Goal: Answer question/provide support: Answer question/provide support

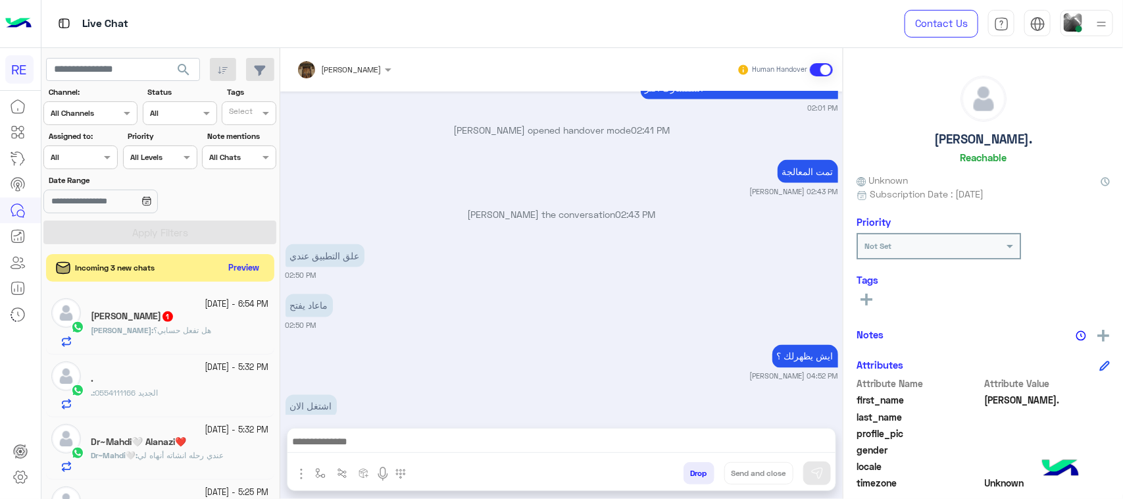
click at [241, 261] on button "Preview" at bounding box center [244, 268] width 41 height 18
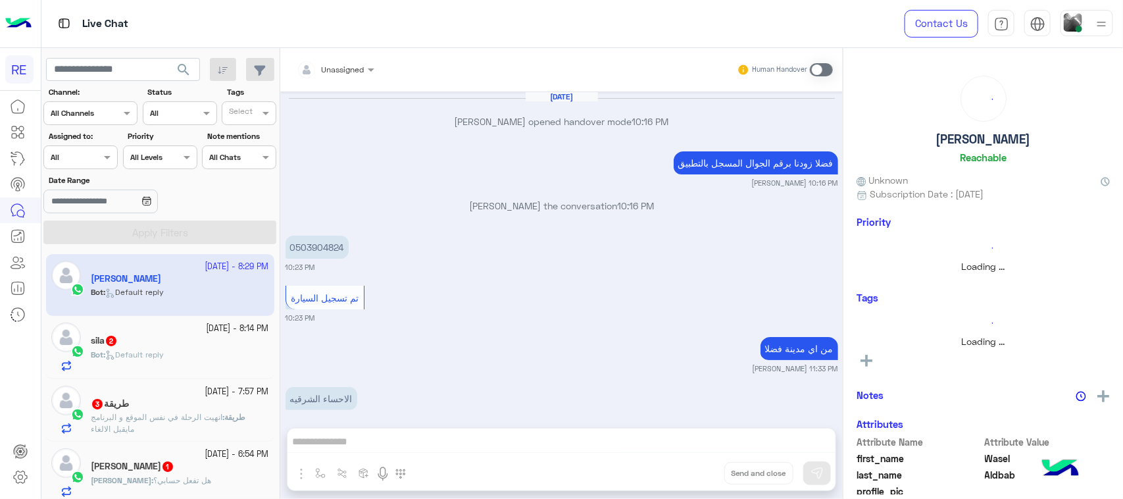
scroll to position [945, 0]
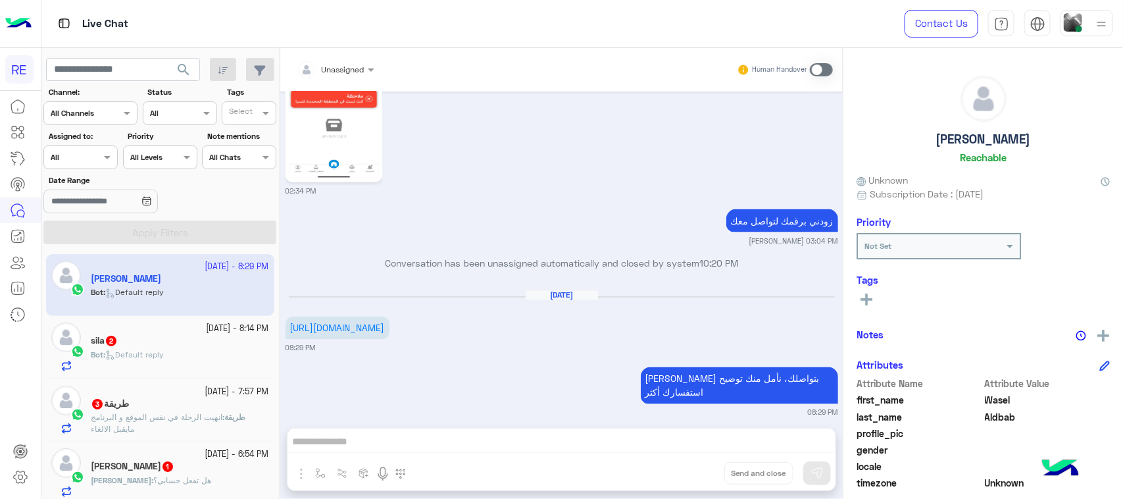
click at [156, 346] on div "sila 2" at bounding box center [180, 342] width 178 height 14
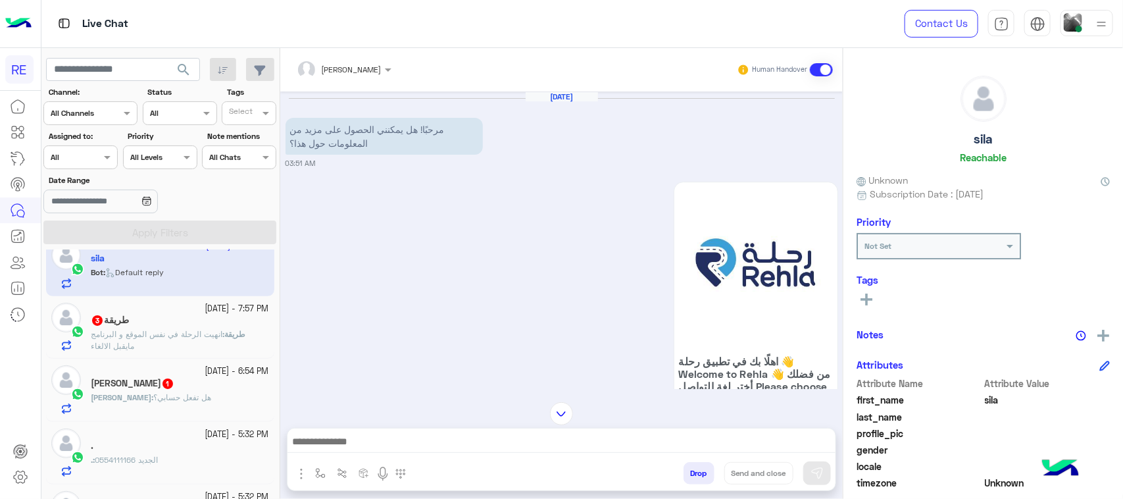
scroll to position [82, 0]
click at [165, 352] on p "طريقة : انهيت الرحلة في نفس الموقع و البرنامج مايقبل الالغاء" at bounding box center [180, 341] width 178 height 24
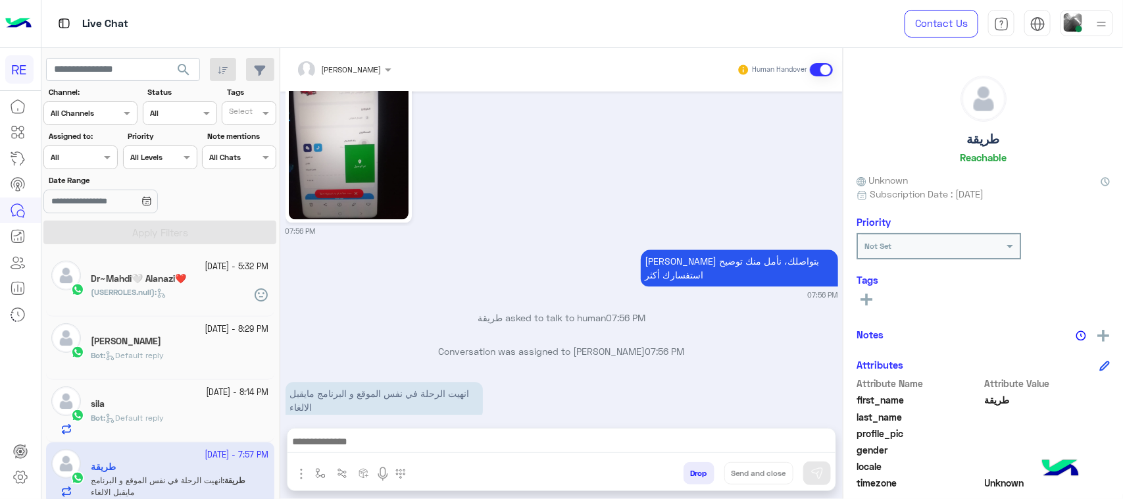
click at [197, 278] on div "Dr~Mahdi🤍 Alanazi❤️" at bounding box center [180, 280] width 178 height 14
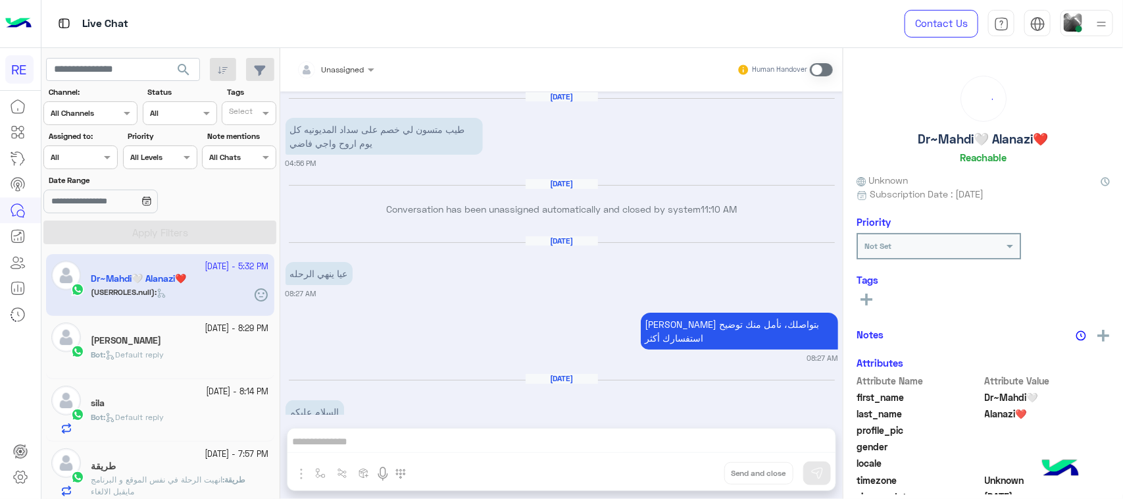
scroll to position [1099, 0]
